Goal: Information Seeking & Learning: Check status

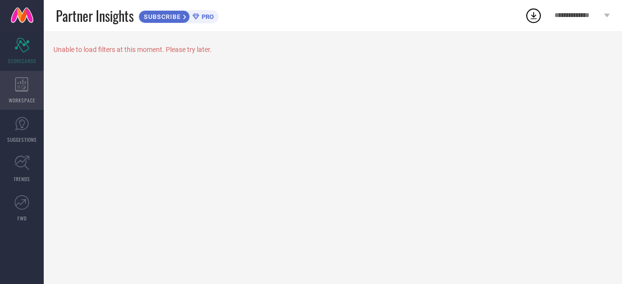
click at [25, 75] on div "WORKSPACE" at bounding box center [22, 90] width 44 height 39
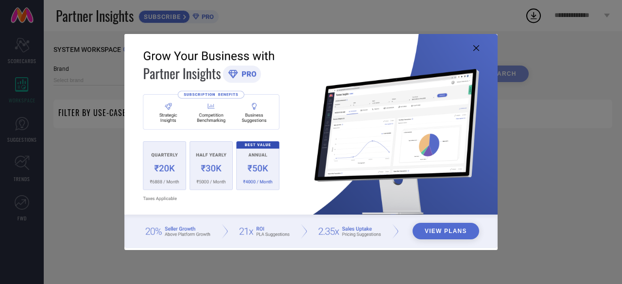
type input "1 STOP FASHION"
type input "All"
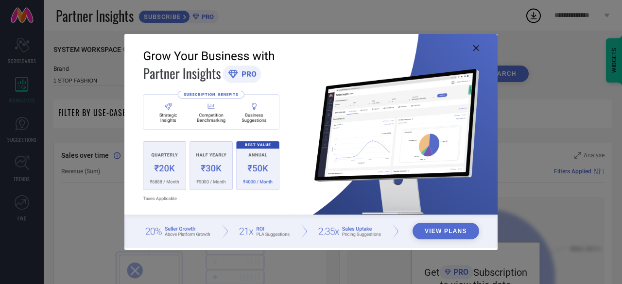
click at [477, 48] on icon at bounding box center [476, 48] width 6 height 6
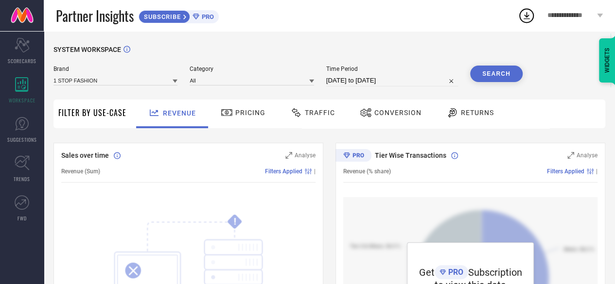
click at [229, 121] on div "Pricing" at bounding box center [243, 112] width 50 height 17
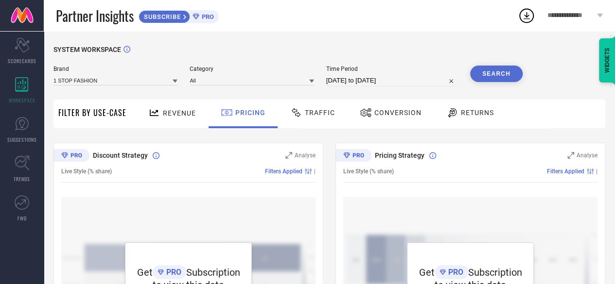
click at [317, 120] on div "Traffic" at bounding box center [313, 112] width 50 height 17
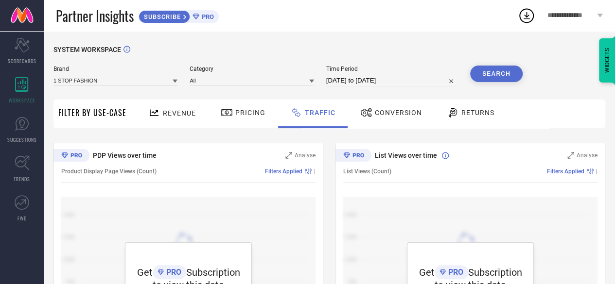
click at [382, 116] on span "Conversion" at bounding box center [398, 113] width 47 height 8
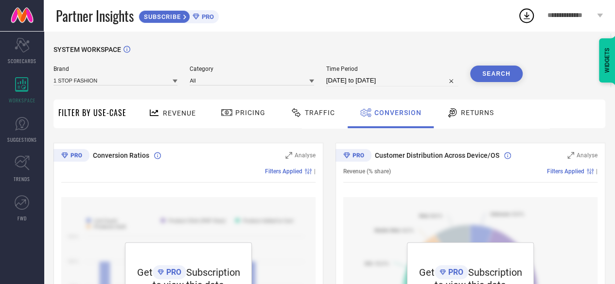
click at [239, 111] on span "Pricing" at bounding box center [250, 113] width 30 height 8
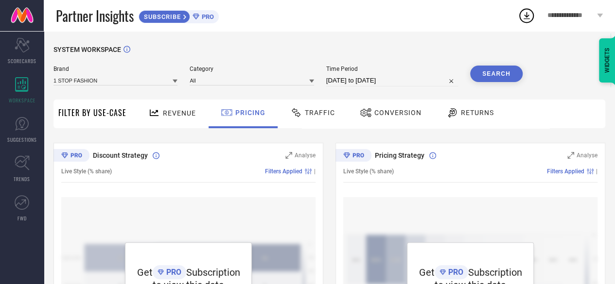
click at [188, 114] on span "Revenue" at bounding box center [179, 113] width 33 height 8
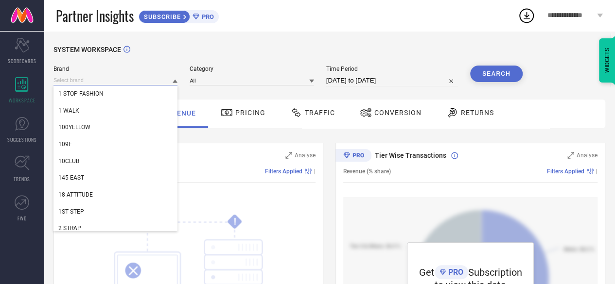
click at [156, 85] on div "1 STOP FASHION 1 WALK 100YELLOW 109F 10CLUB 145 EAST 18 ATTITUDE 1ST STEP 2 STR…" at bounding box center [115, 80] width 124 height 10
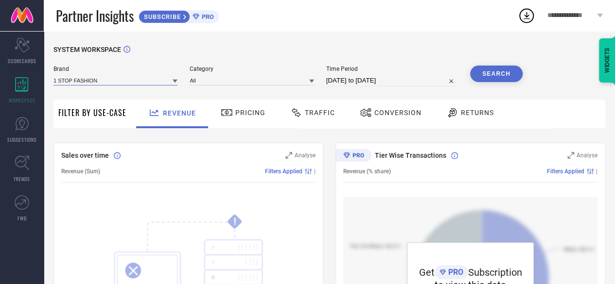
click at [159, 83] on input at bounding box center [115, 80] width 124 height 10
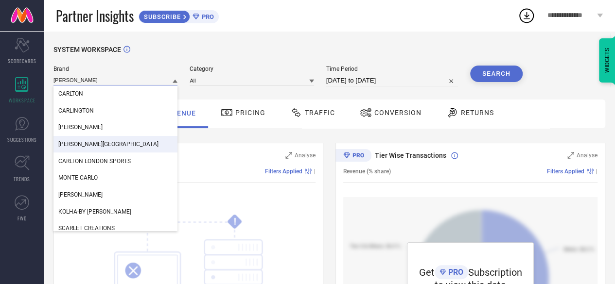
type input "[PERSON_NAME]"
click at [96, 141] on span "[PERSON_NAME][GEOGRAPHIC_DATA]" at bounding box center [108, 144] width 100 height 7
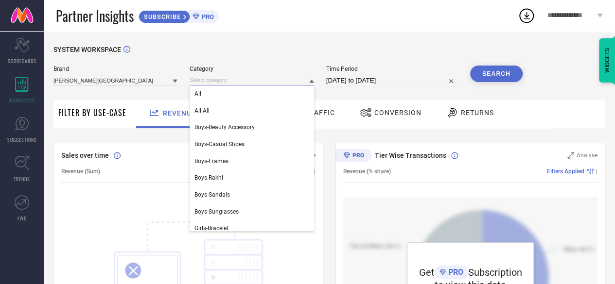
click at [226, 82] on input at bounding box center [251, 80] width 124 height 10
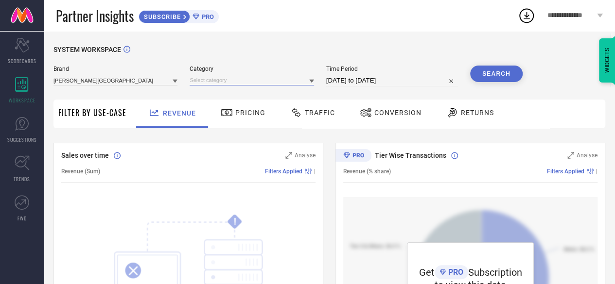
click at [226, 82] on input at bounding box center [251, 80] width 124 height 10
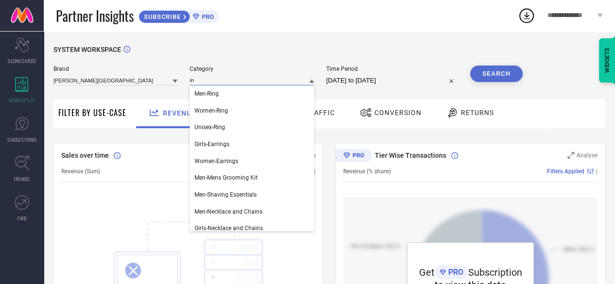
type input "i"
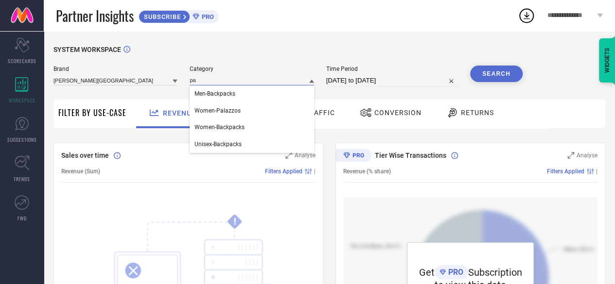
type input "p"
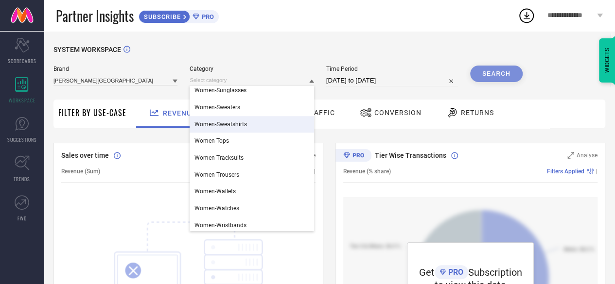
scroll to position [2363, 0]
